Goal: Obtain resource: Download file/media

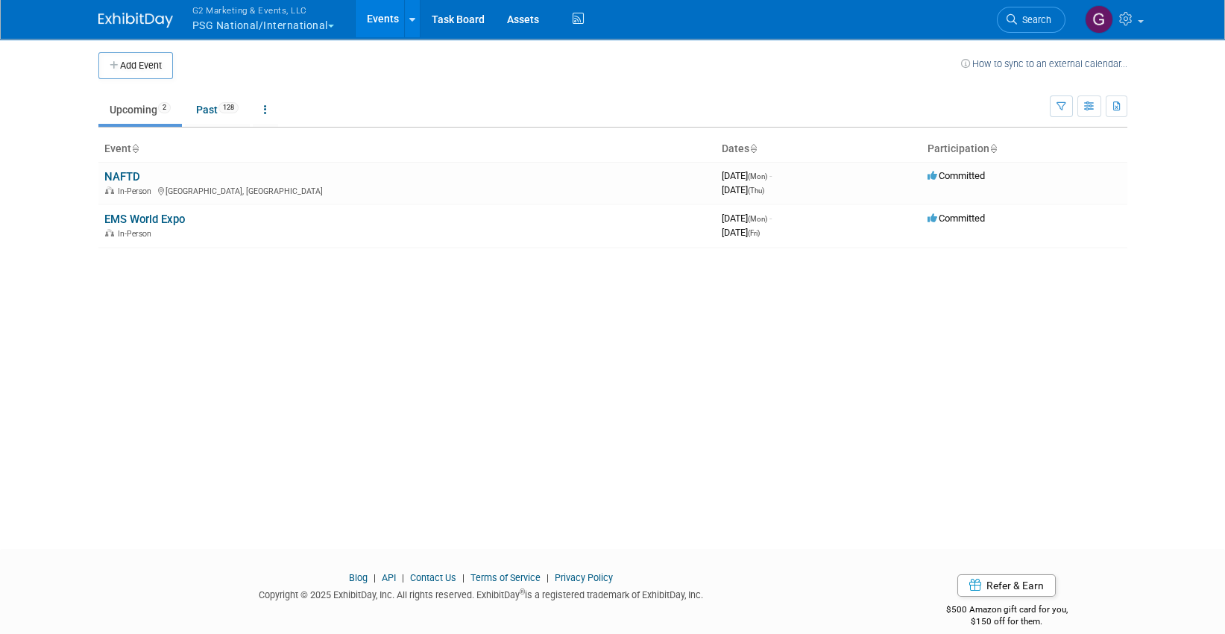
click at [249, 39] on div "G2 Marketing & Events, LLC PSG National/International Explore: My Workspaces 4 …" at bounding box center [612, 20] width 1225 height 40
click at [239, 18] on button "G2 Marketing & Events, LLC PSG National/International" at bounding box center [272, 19] width 162 height 39
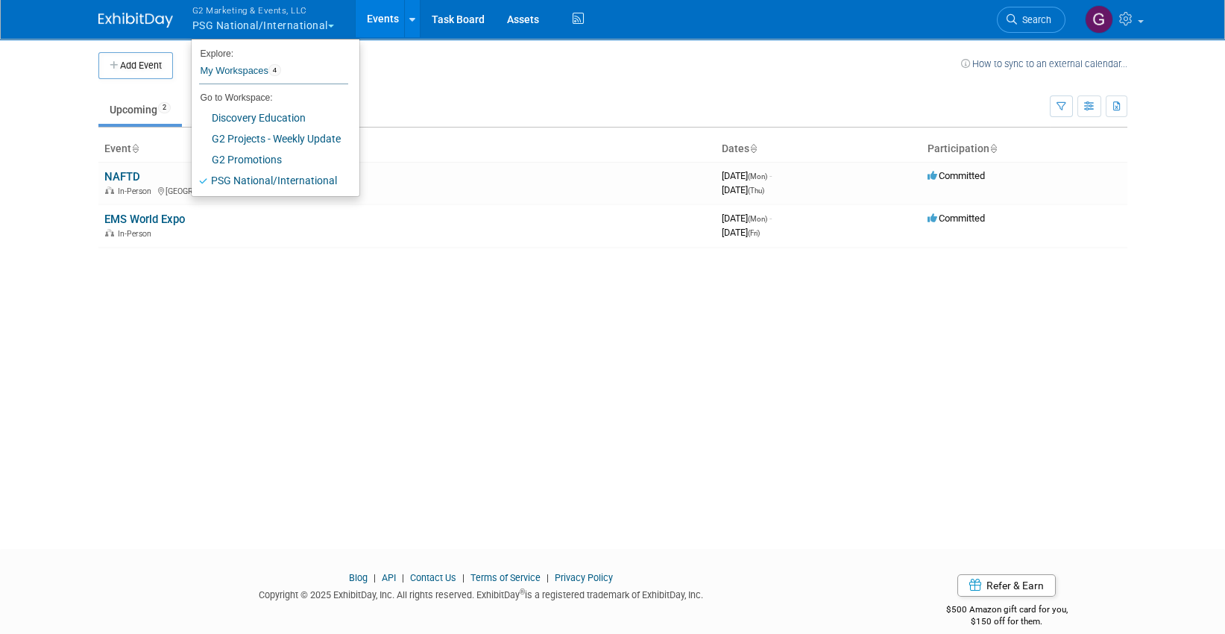
scroll to position [1, 0]
click at [262, 113] on link "Discovery Education" at bounding box center [270, 117] width 157 height 21
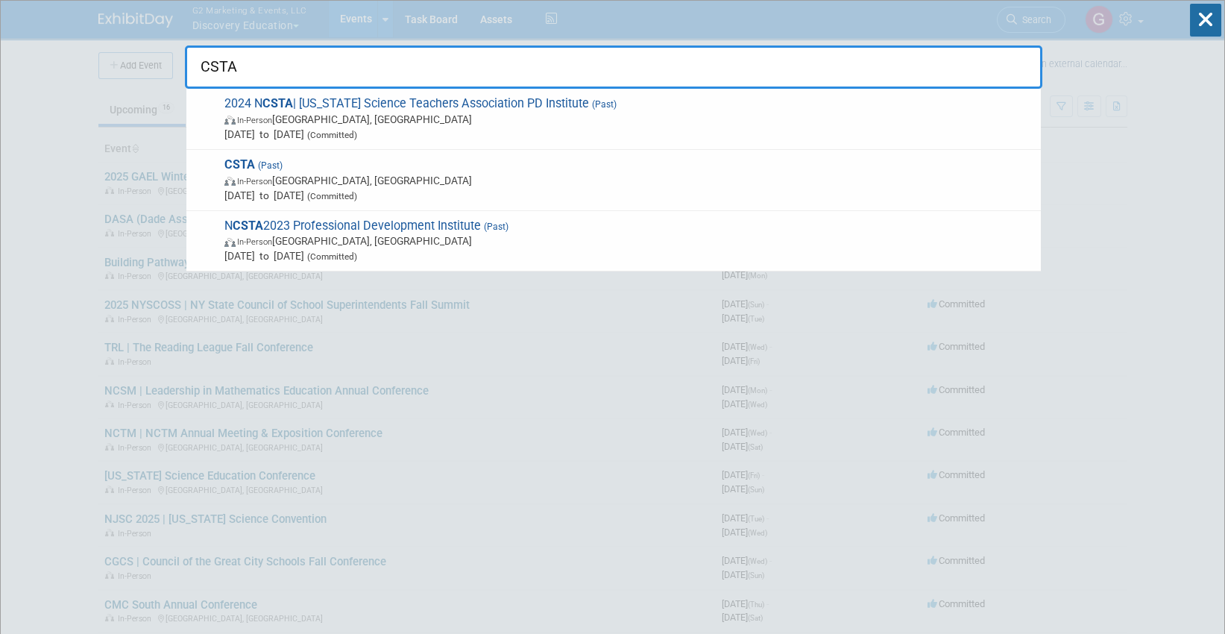
type input "CSTA"
click at [676, 185] on span "In-Person Sacramento, CA" at bounding box center [629, 180] width 809 height 15
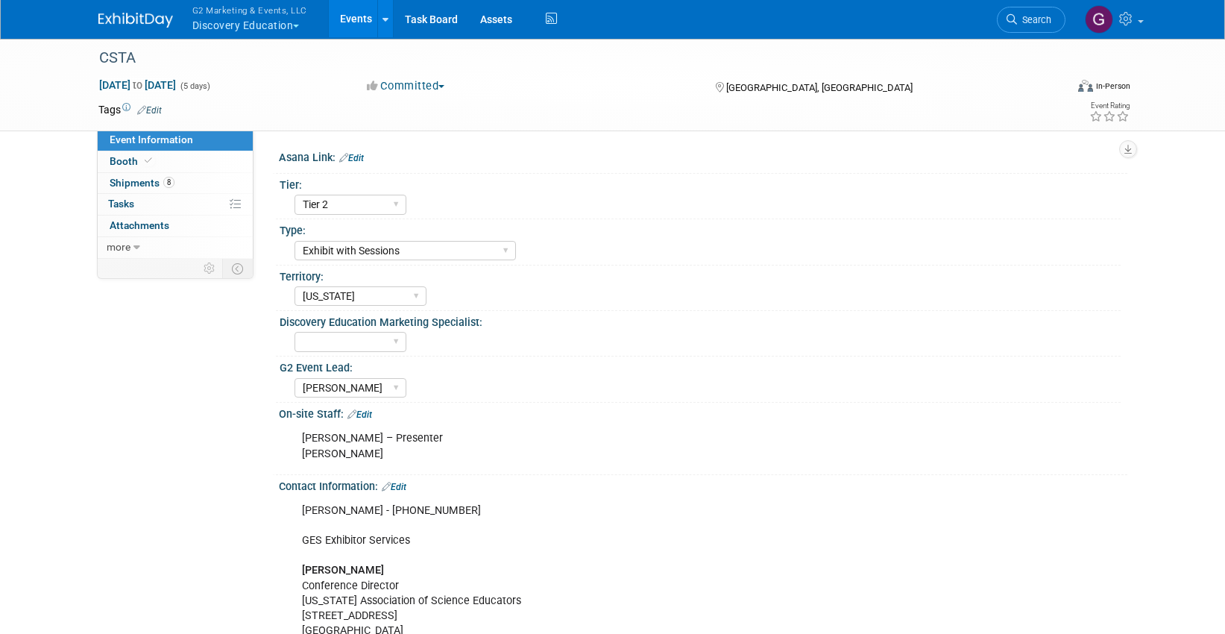
select select "Tier 2"
select select "Exhibit with Sessions"
select select "[US_STATE]"
select select "[PERSON_NAME]"
click at [131, 206] on span "Tasks 0%" at bounding box center [121, 204] width 26 height 12
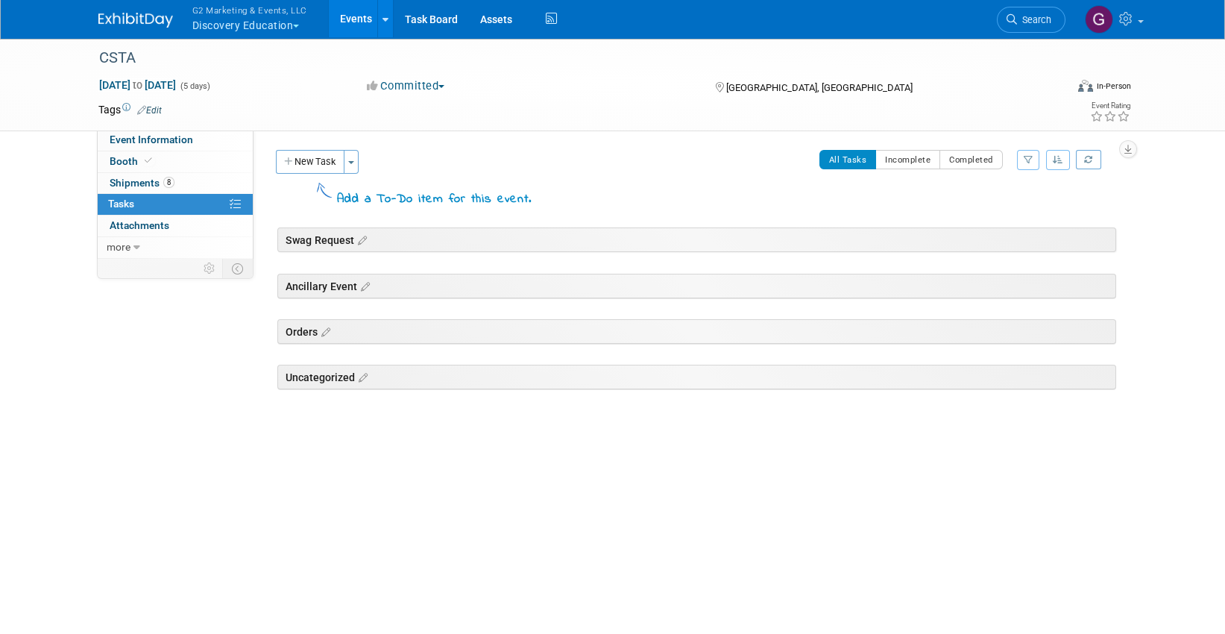
click at [118, 137] on span "Event Information" at bounding box center [152, 140] width 84 height 12
select select "Tier 2"
select select "Exhibit with Sessions"
select select "[US_STATE]"
select select "[PERSON_NAME]"
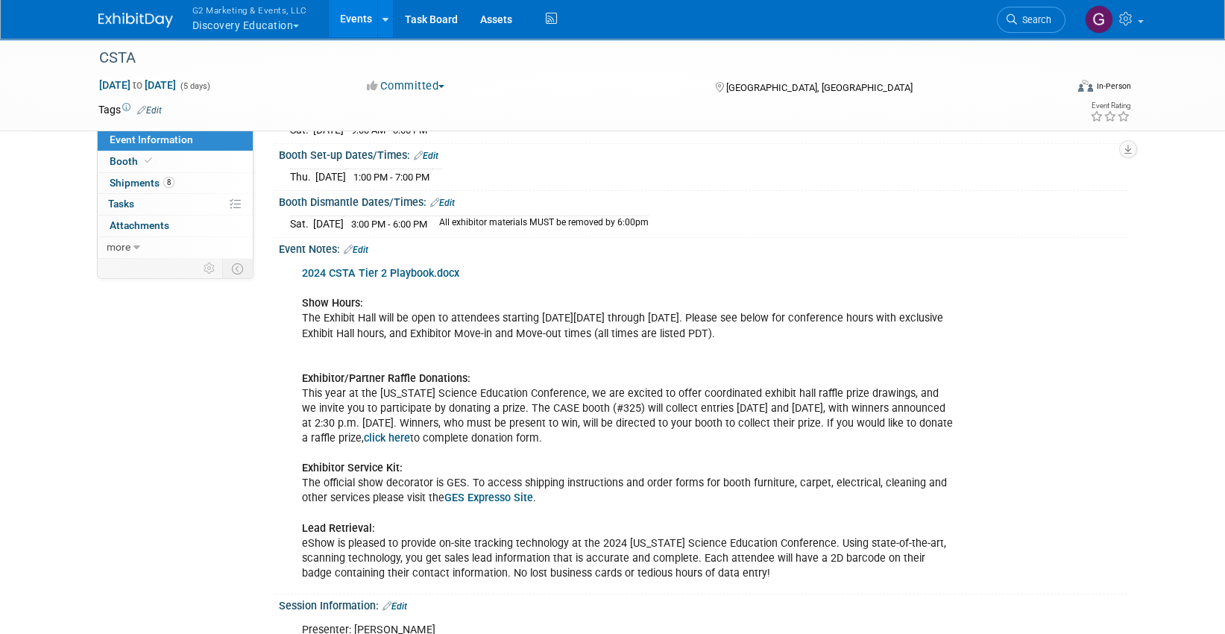
scroll to position [736, 0]
click at [340, 269] on link "2024 CSTA Tier 2 Playbook.docx" at bounding box center [380, 272] width 157 height 13
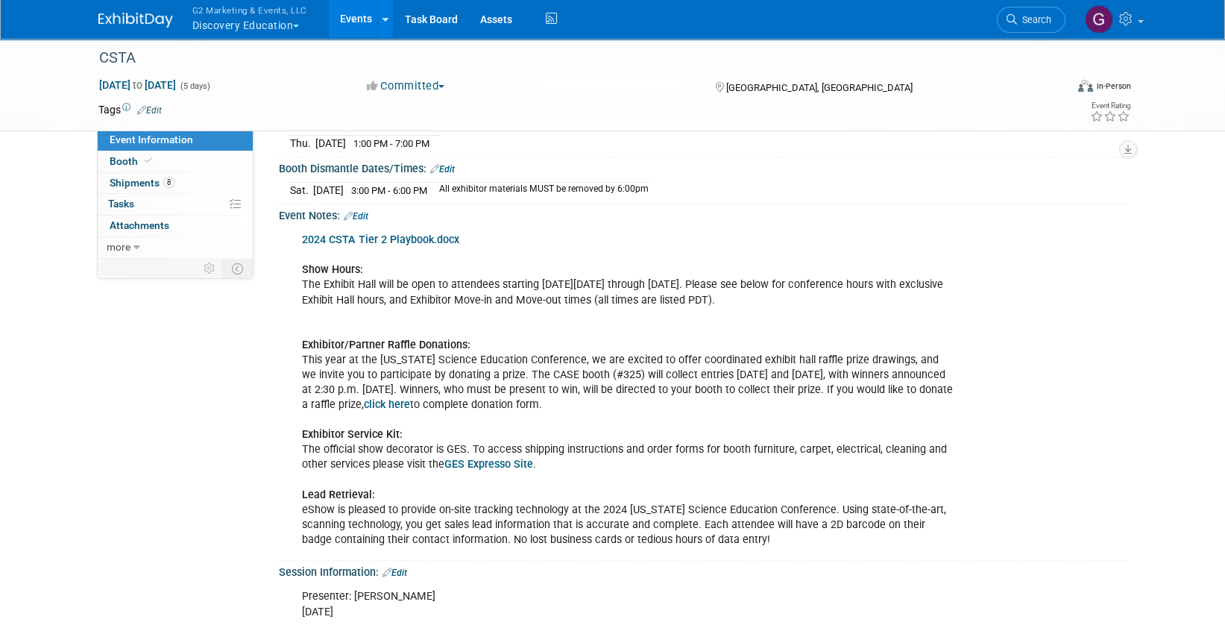
scroll to position [794, 0]
